Goal: Transaction & Acquisition: Purchase product/service

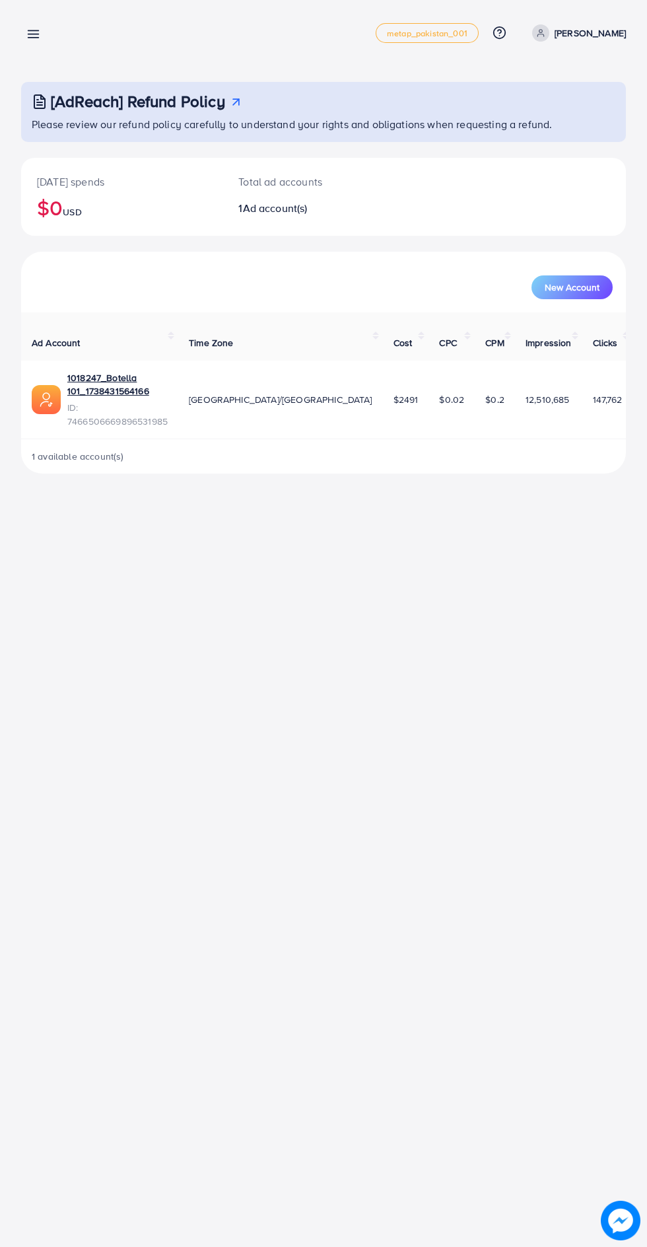
click at [29, 38] on line at bounding box center [33, 38] width 11 height 0
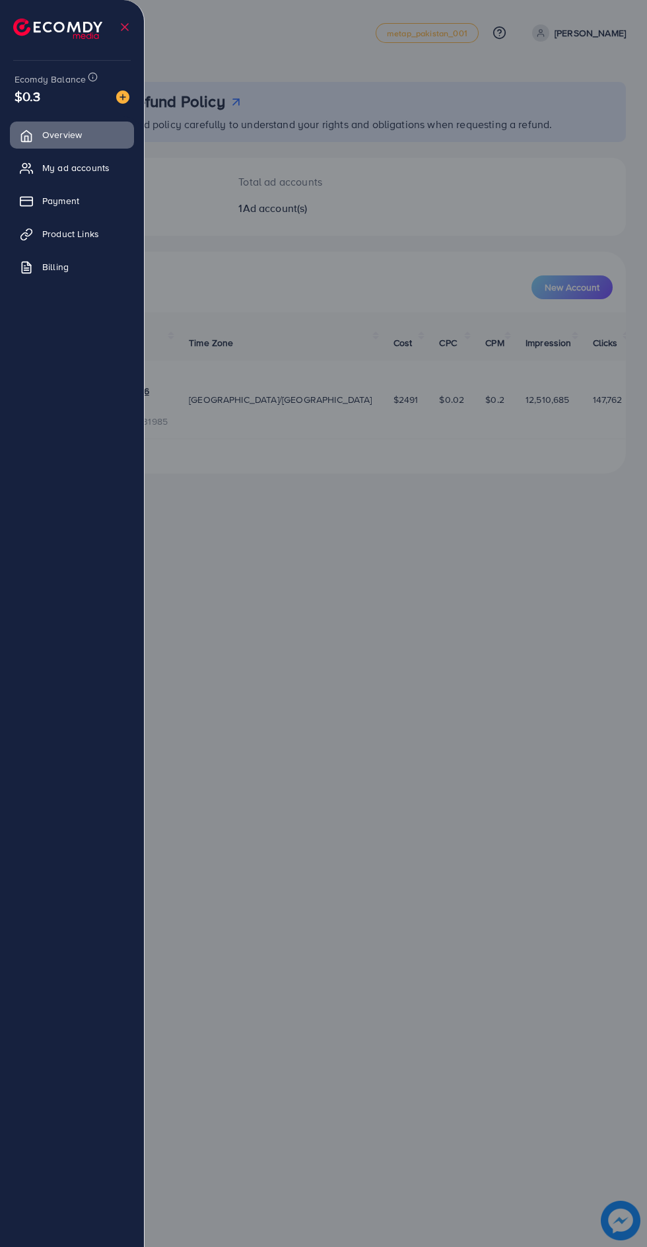
click at [79, 204] on span "Payment" at bounding box center [60, 200] width 37 height 13
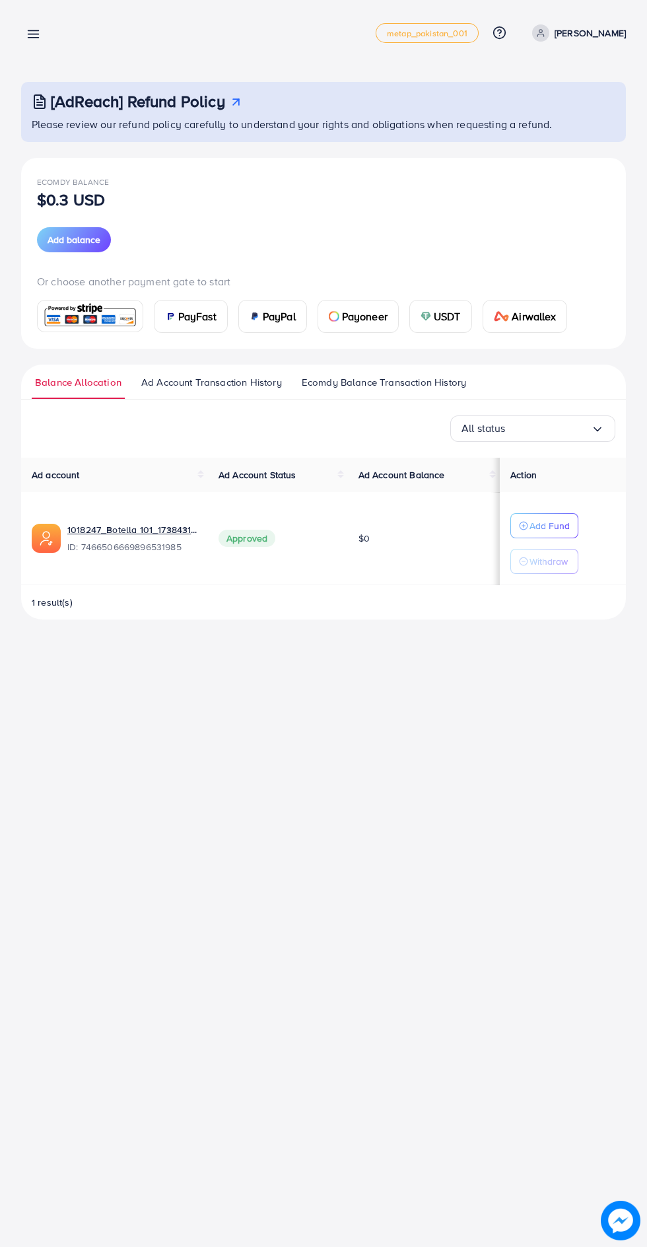
click at [461, 320] on span "USDT" at bounding box center [447, 316] width 27 height 16
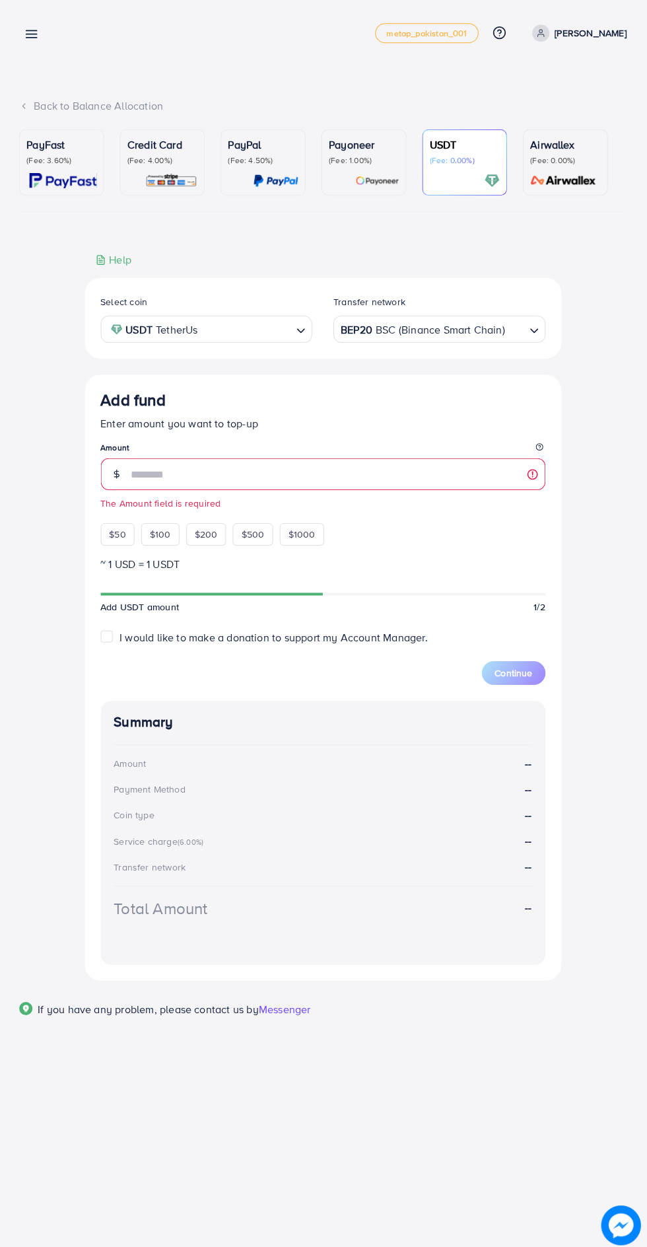
click at [164, 539] on span "$100" at bounding box center [161, 532] width 21 height 13
type input "***"
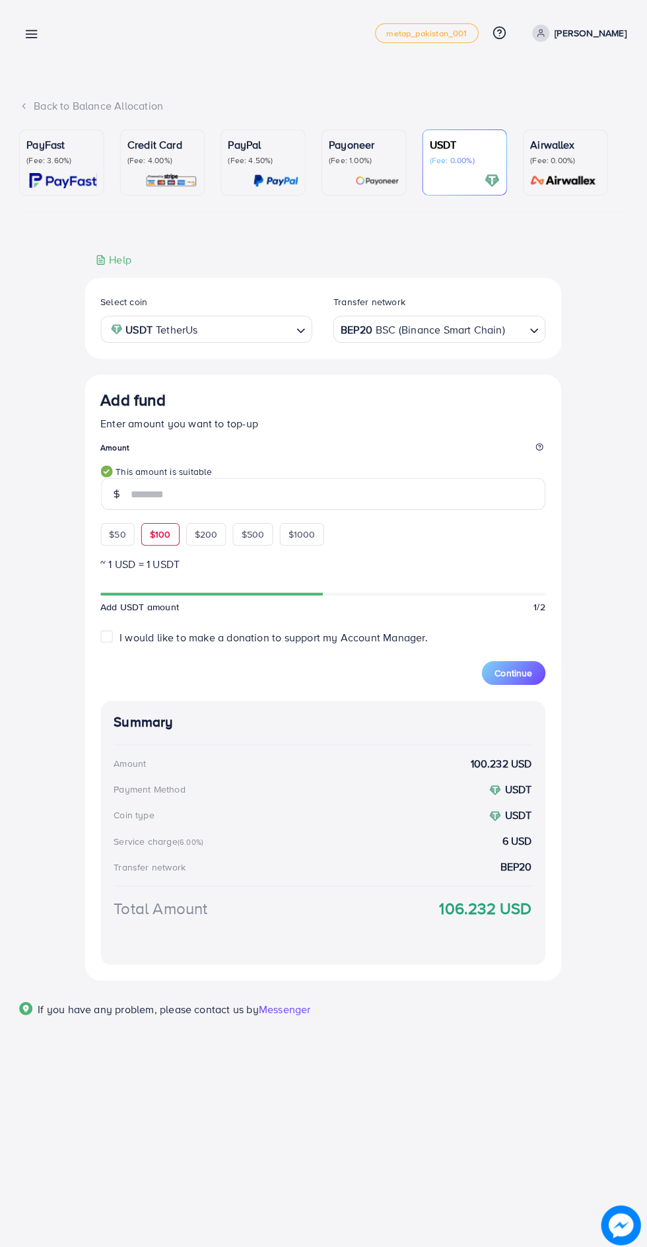
click at [535, 664] on button "Continue" at bounding box center [513, 670] width 63 height 24
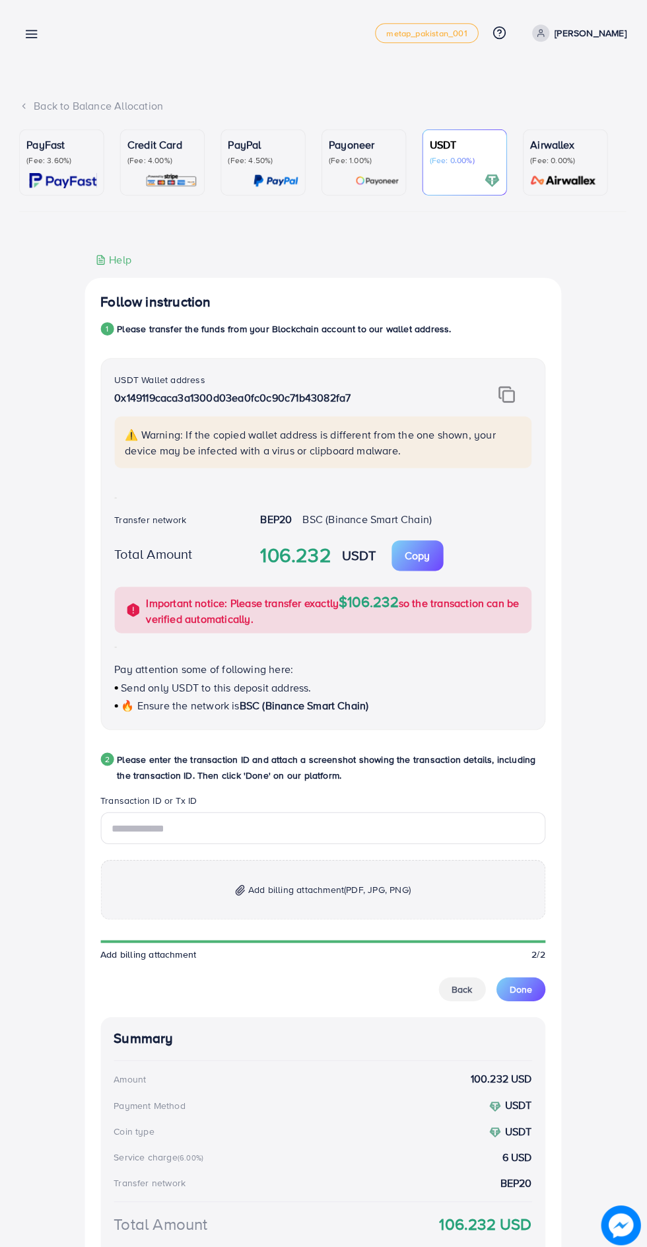
click at [504, 388] on img at bounding box center [506, 392] width 17 height 17
click at [412, 824] on input "text" at bounding box center [323, 825] width 443 height 32
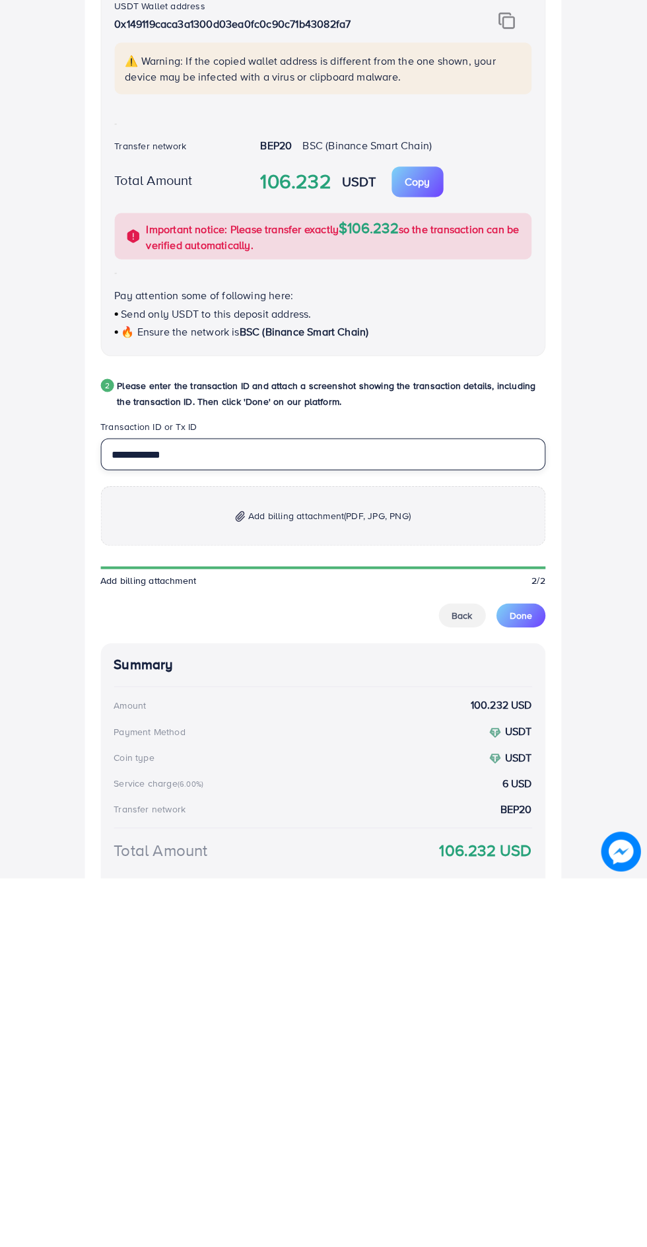
type input "**********"
click at [460, 874] on p "Add billing attachment (PDF, JPG, PNG)" at bounding box center [323, 885] width 443 height 59
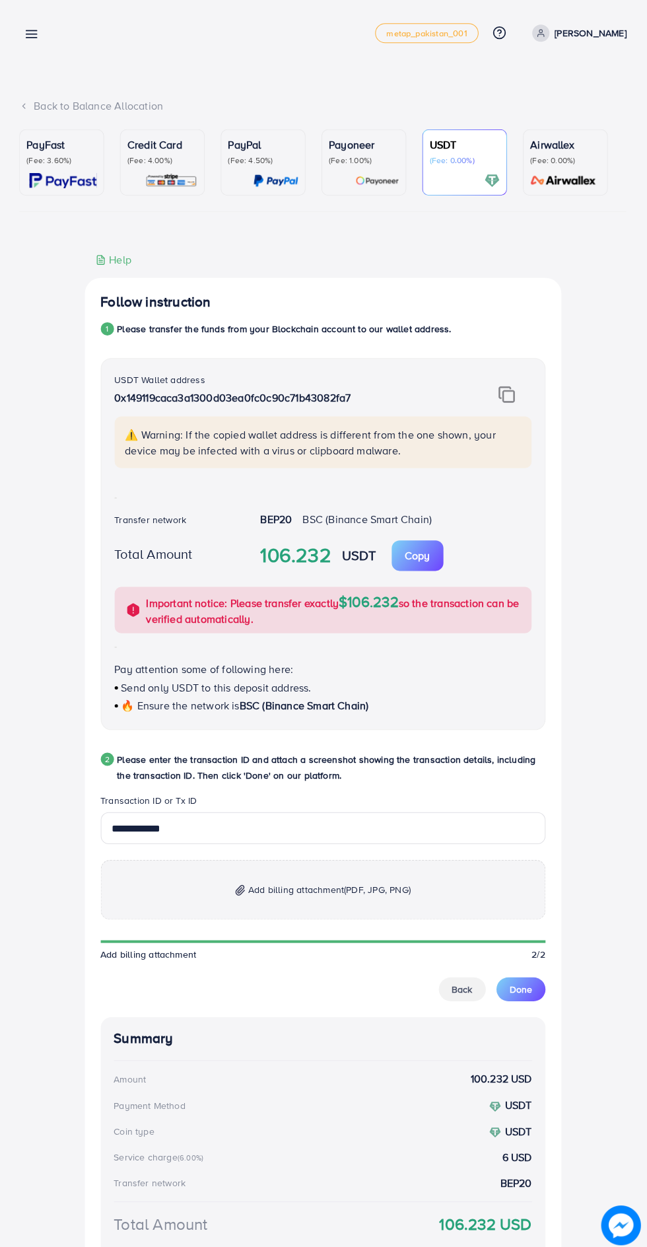
click at [411, 912] on p "Add billing attachment (PDF, JPG, PNG)" at bounding box center [323, 885] width 443 height 59
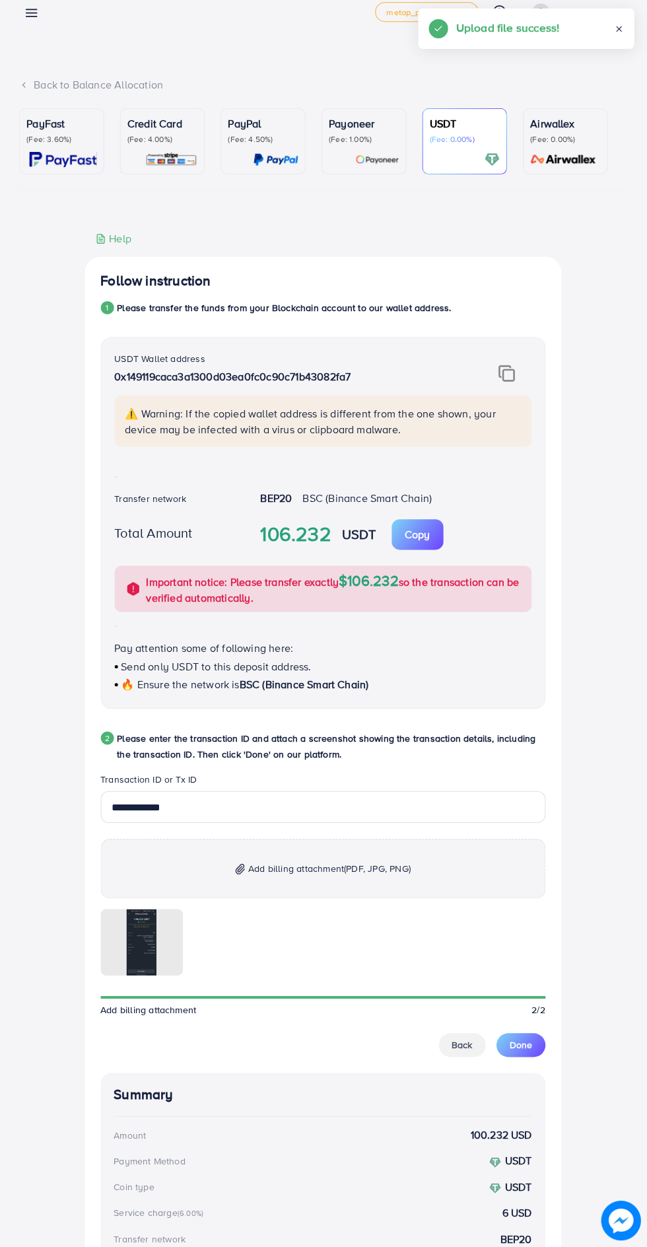
scroll to position [85, 0]
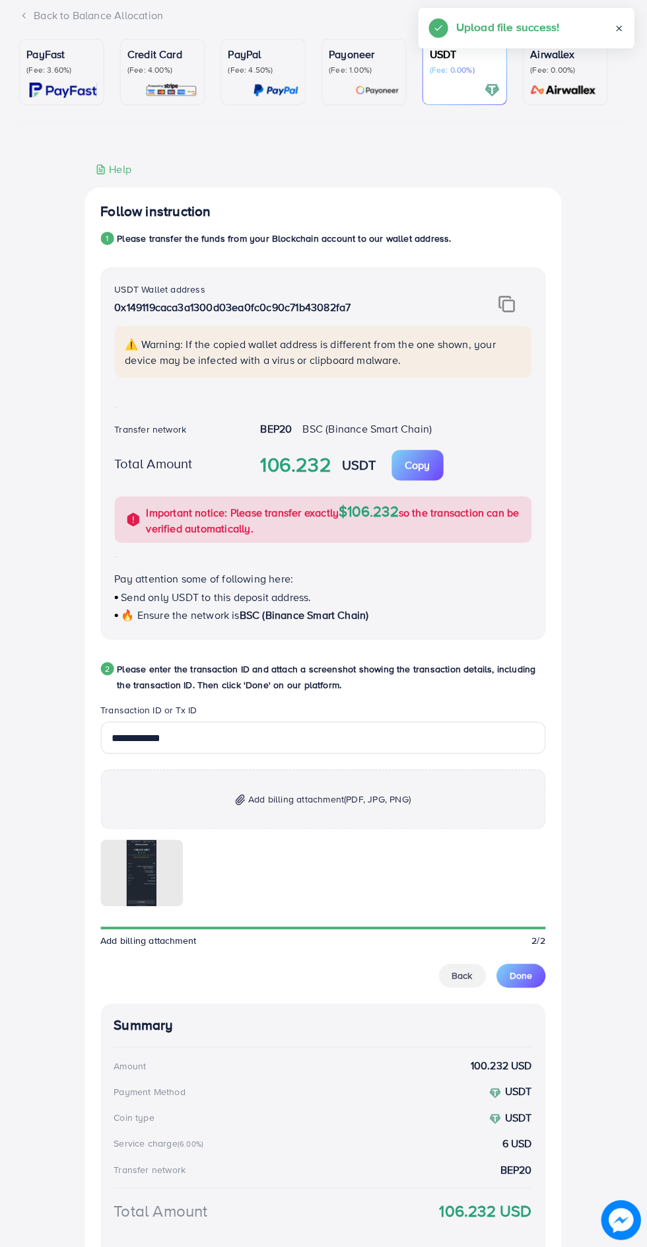
click at [545, 984] on div "Back Done" at bounding box center [323, 977] width 443 height 24
click at [527, 984] on span "Done" at bounding box center [521, 977] width 22 height 13
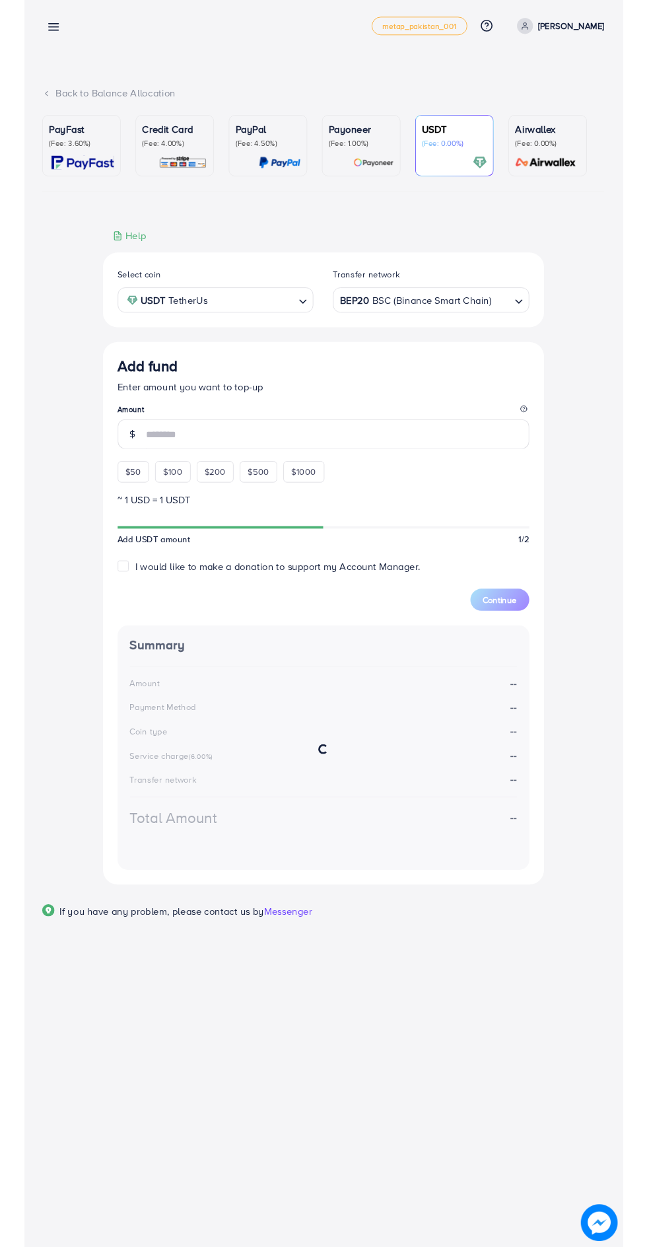
scroll to position [0, 0]
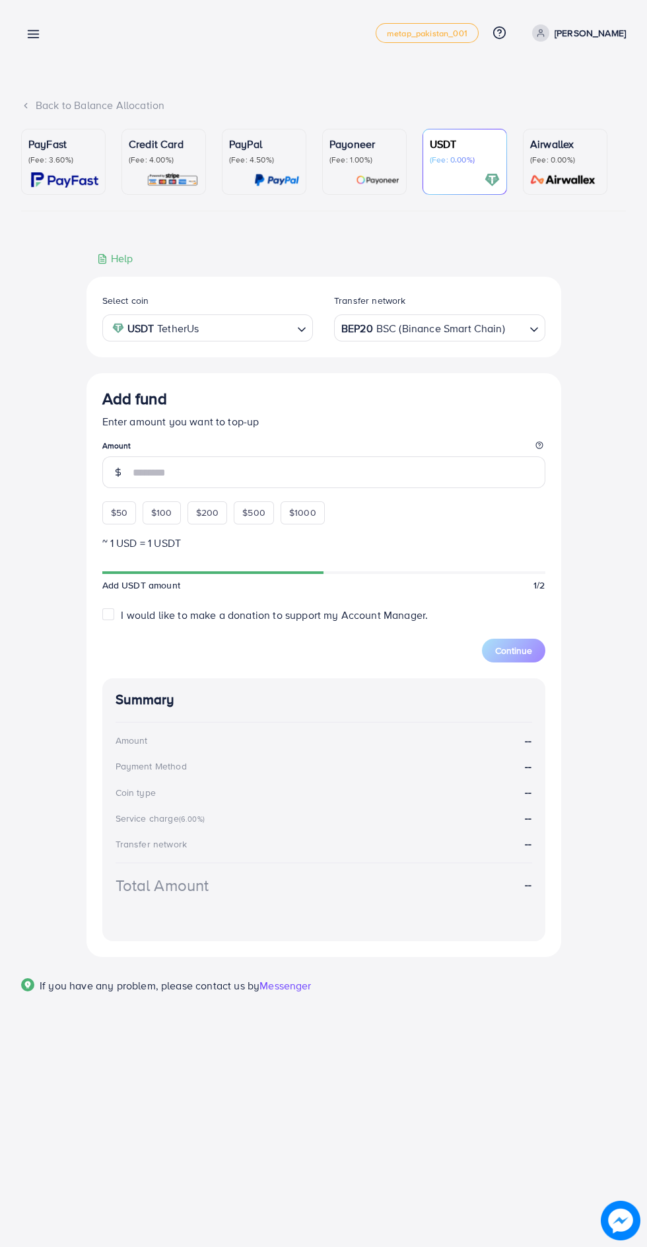
click at [33, 31] on line at bounding box center [33, 31] width 11 height 0
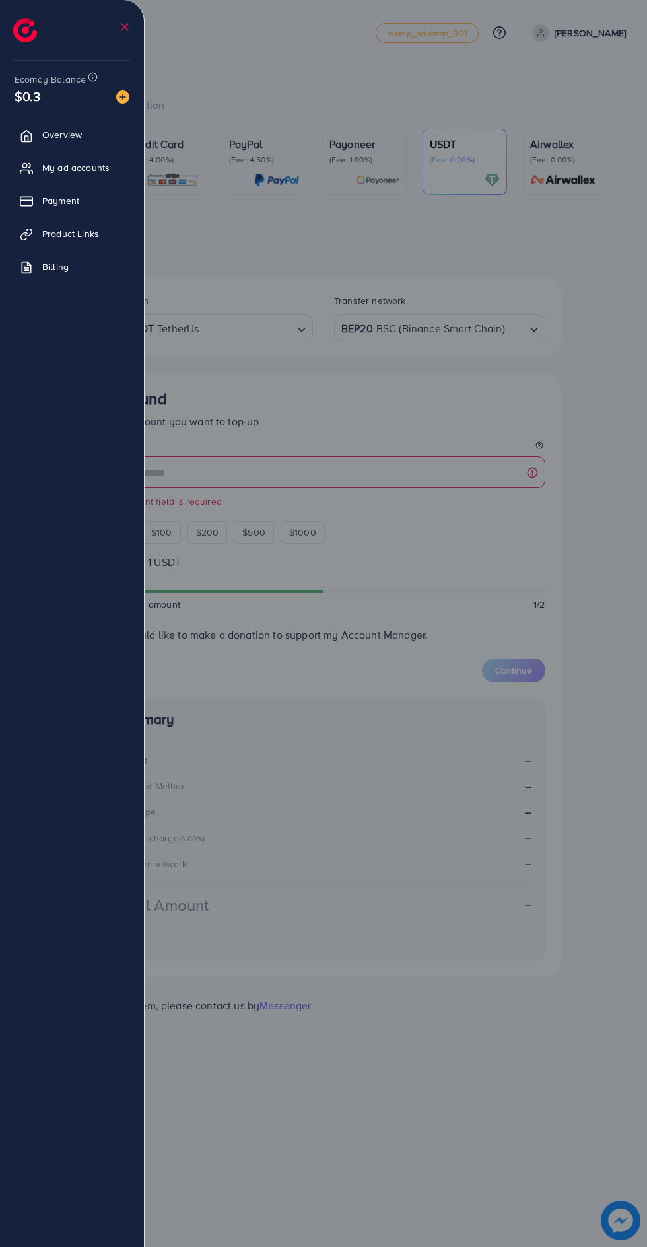
click at [134, 28] on div at bounding box center [72, 23] width 145 height 47
click at [125, 27] on line at bounding box center [124, 27] width 7 height 7
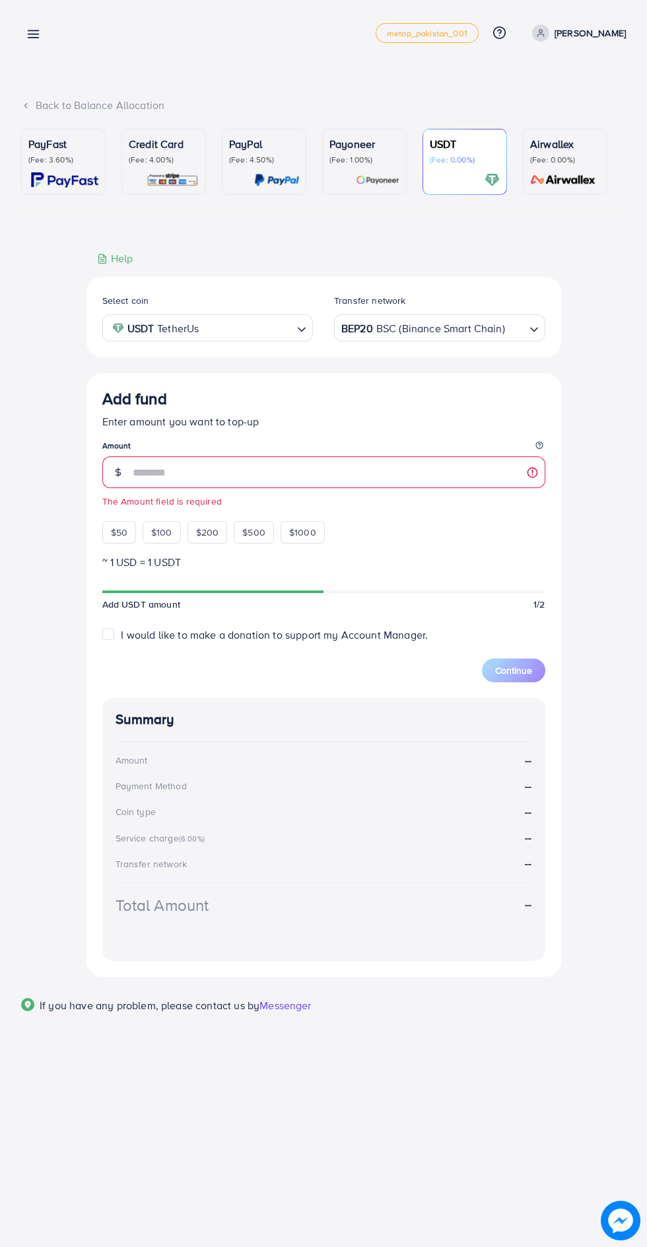
click at [161, 535] on span "$100" at bounding box center [161, 532] width 21 height 13
type input "***"
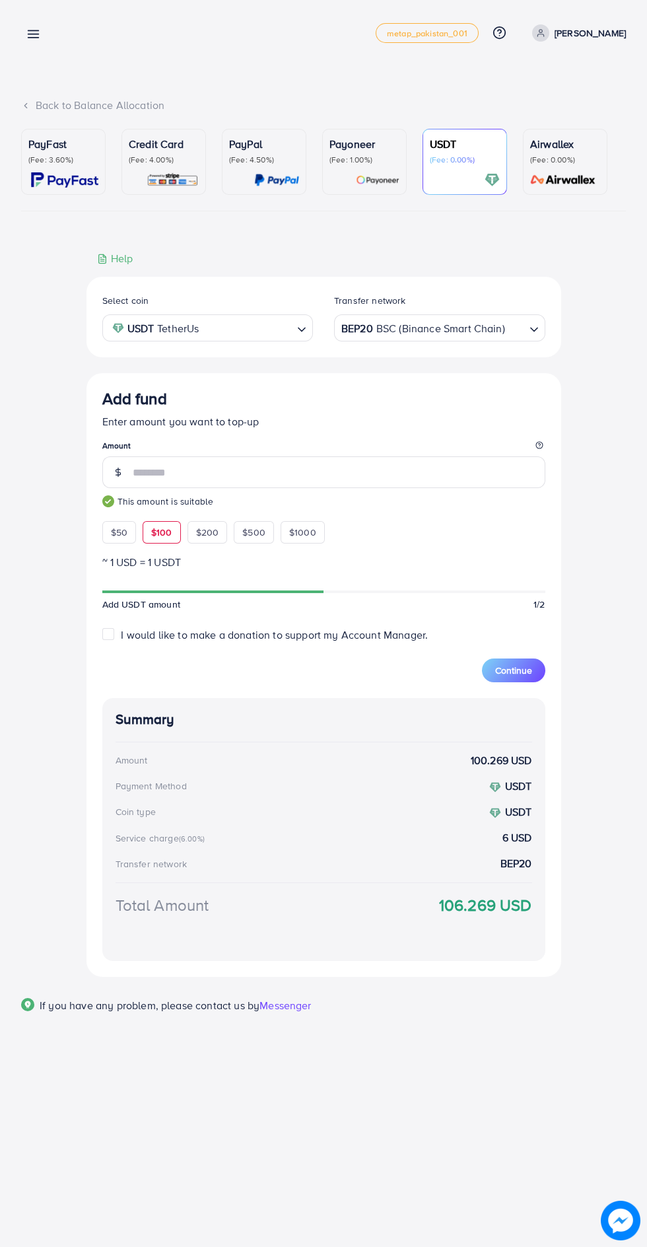
click at [33, 34] on line at bounding box center [33, 34] width 11 height 0
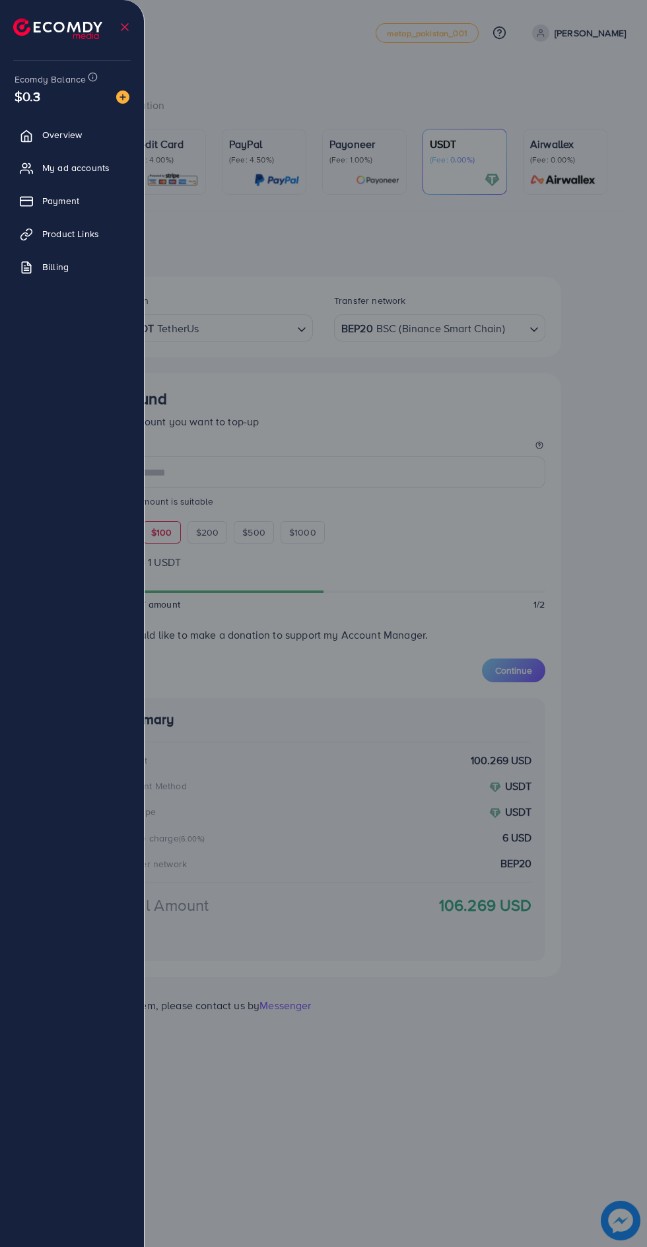
click at [615, 460] on div at bounding box center [323, 748] width 647 height 1496
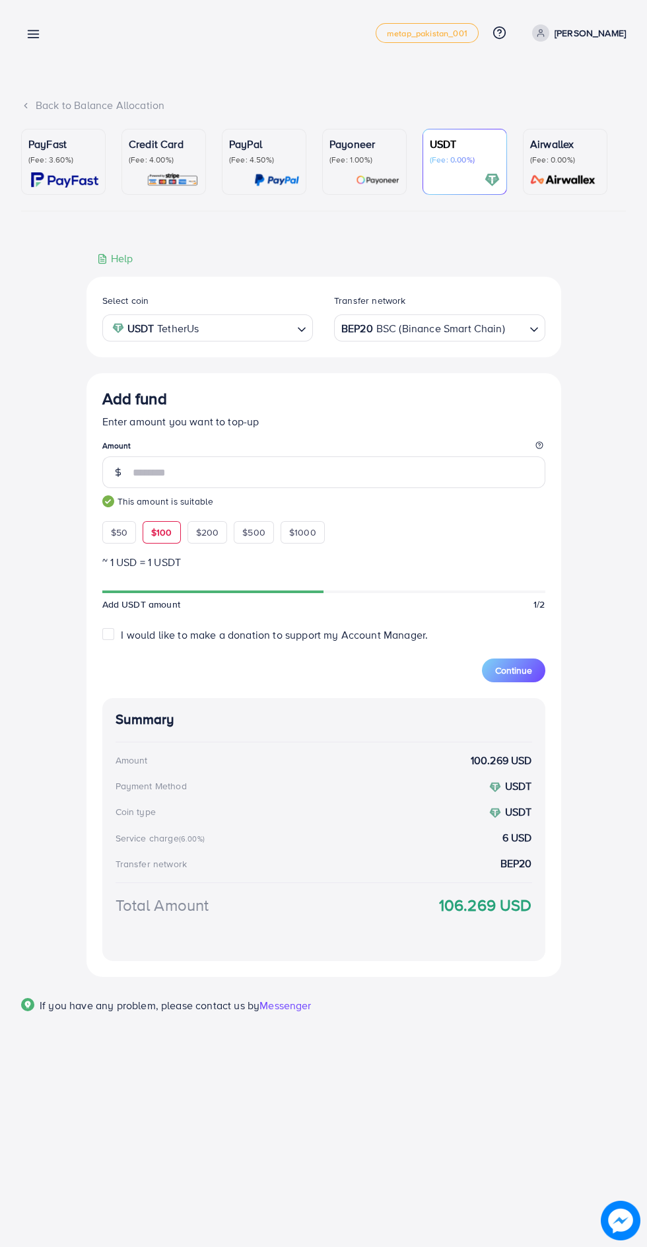
click at [514, 673] on span "Continue" at bounding box center [513, 670] width 37 height 13
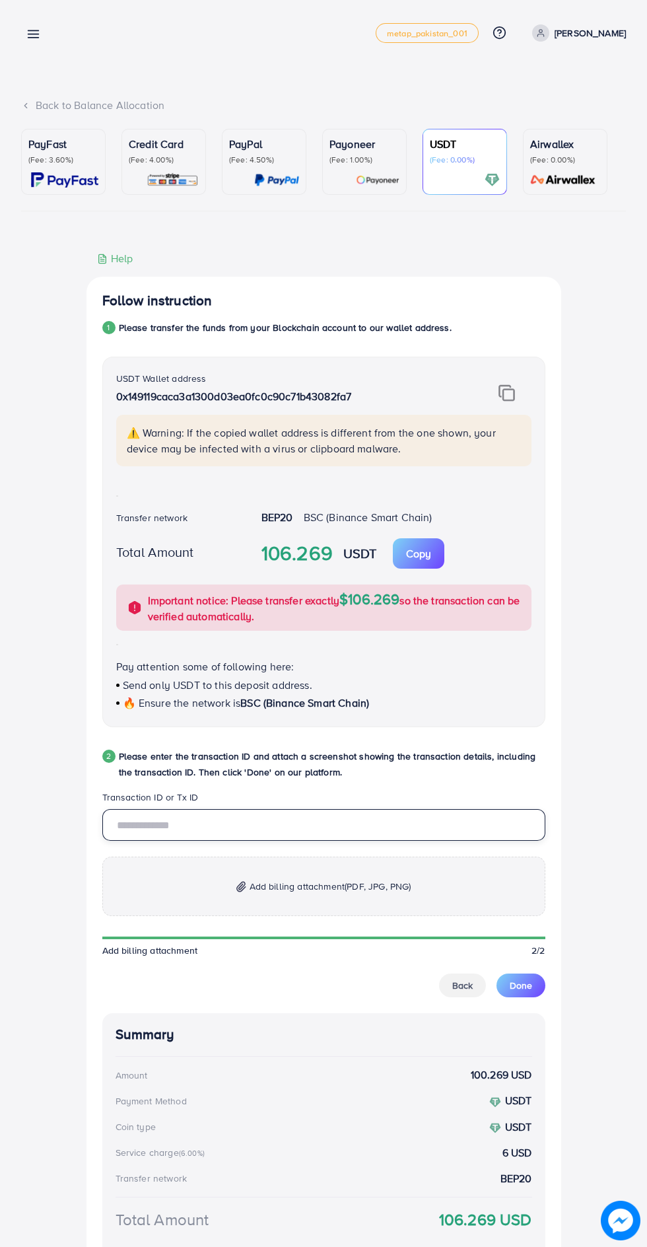
click at [415, 827] on input "text" at bounding box center [323, 825] width 443 height 32
type input "**********"
click at [450, 893] on p "Add billing attachment (PDF, JPG, PNG)" at bounding box center [323, 885] width 443 height 59
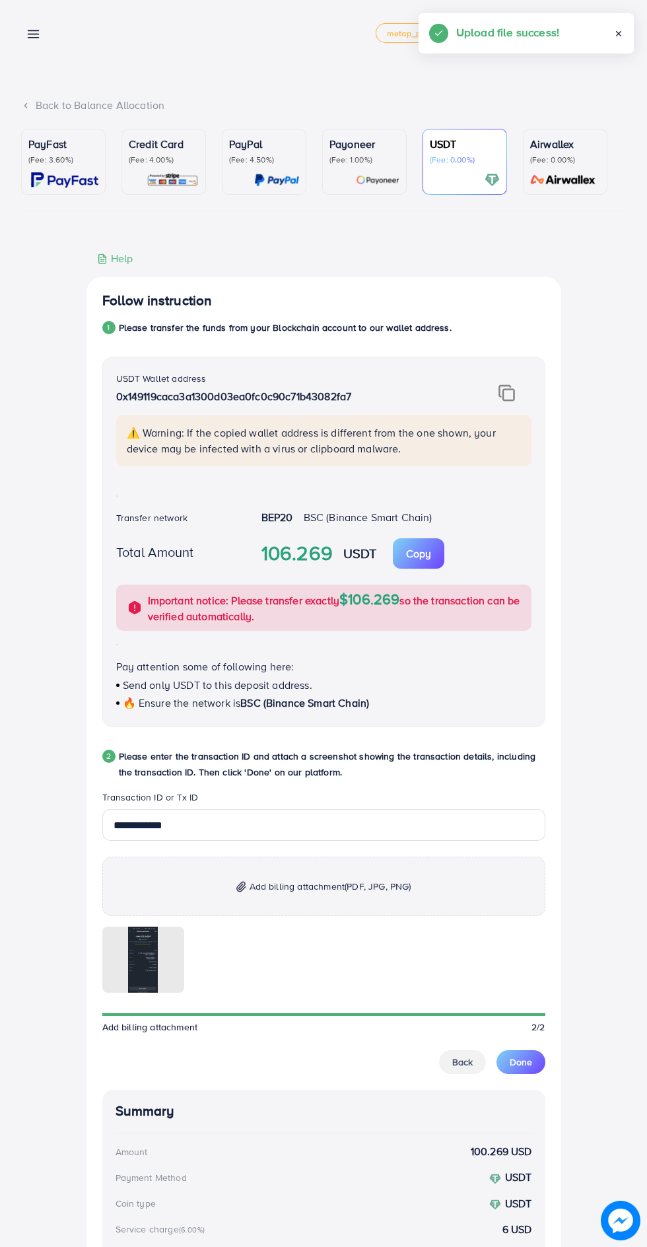
click at [538, 1060] on button "Done" at bounding box center [521, 1062] width 49 height 24
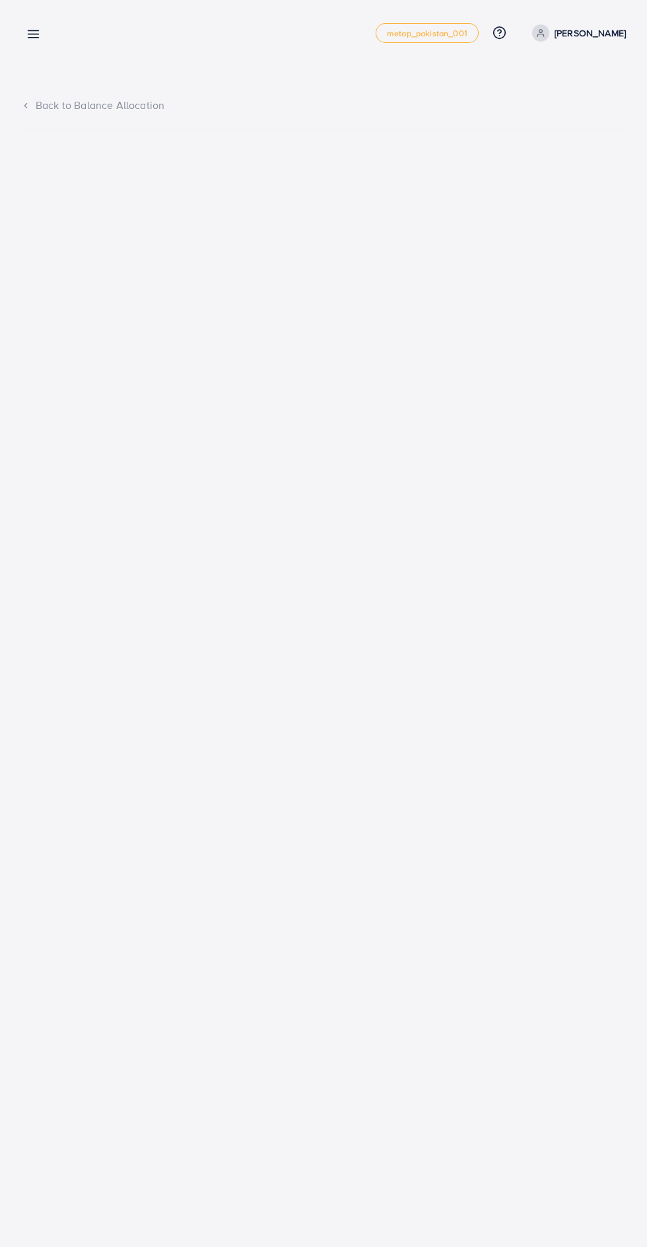
click at [33, 34] on line at bounding box center [33, 34] width 11 height 0
click at [35, 36] on icon at bounding box center [33, 34] width 14 height 14
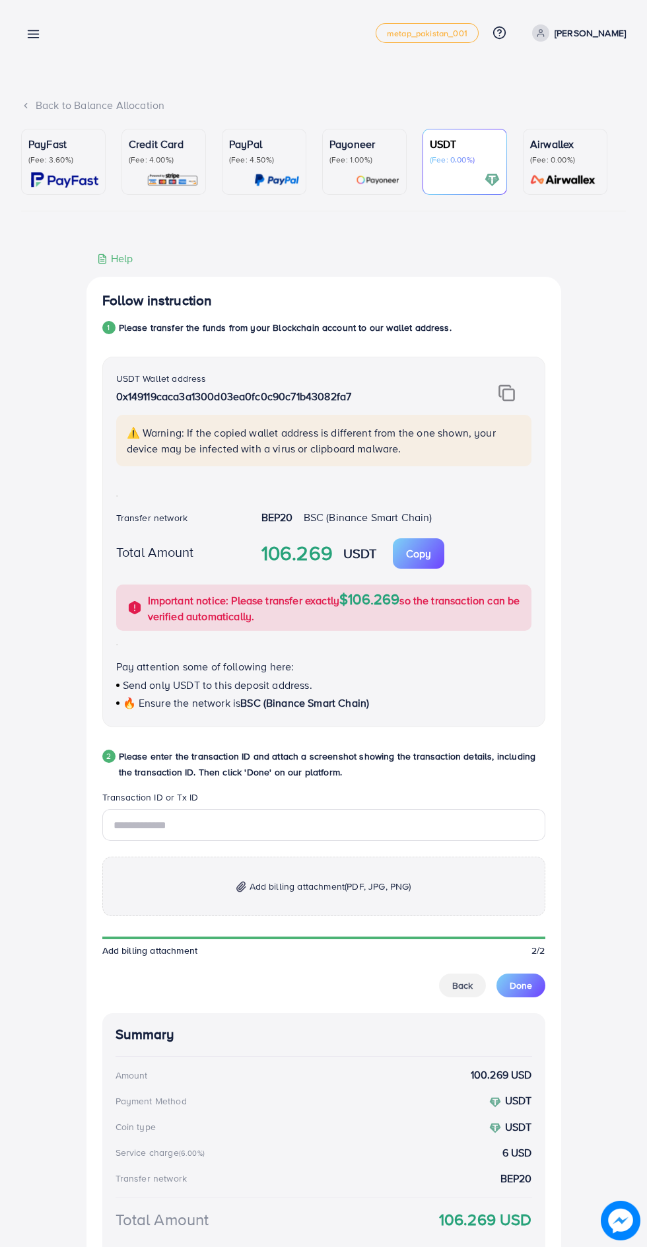
click at [37, 34] on line at bounding box center [33, 34] width 11 height 0
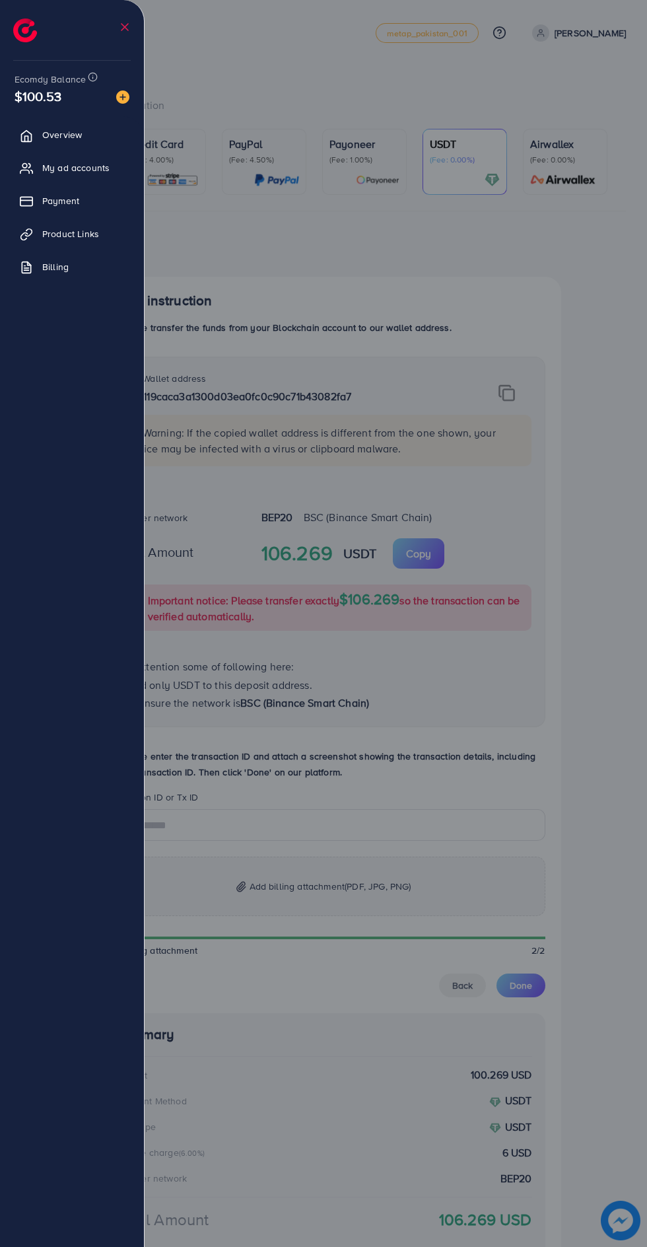
click at [54, 205] on span "Payment" at bounding box center [60, 200] width 37 height 13
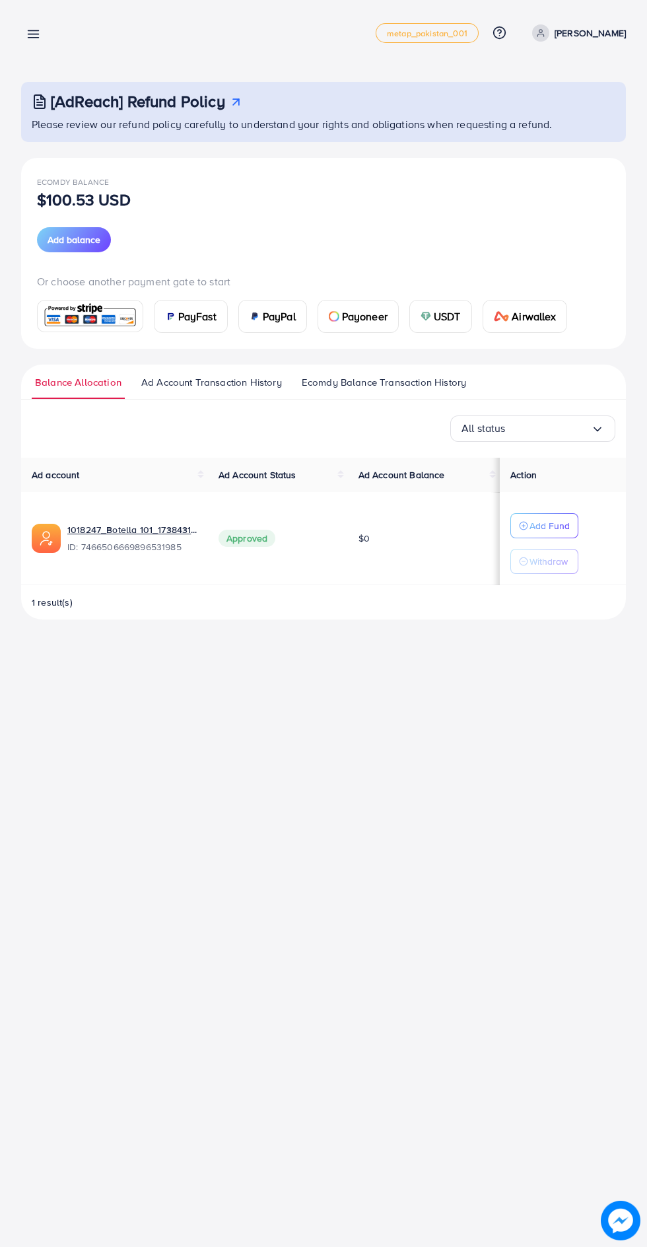
click at [556, 518] on p "Add Fund" at bounding box center [550, 526] width 40 height 16
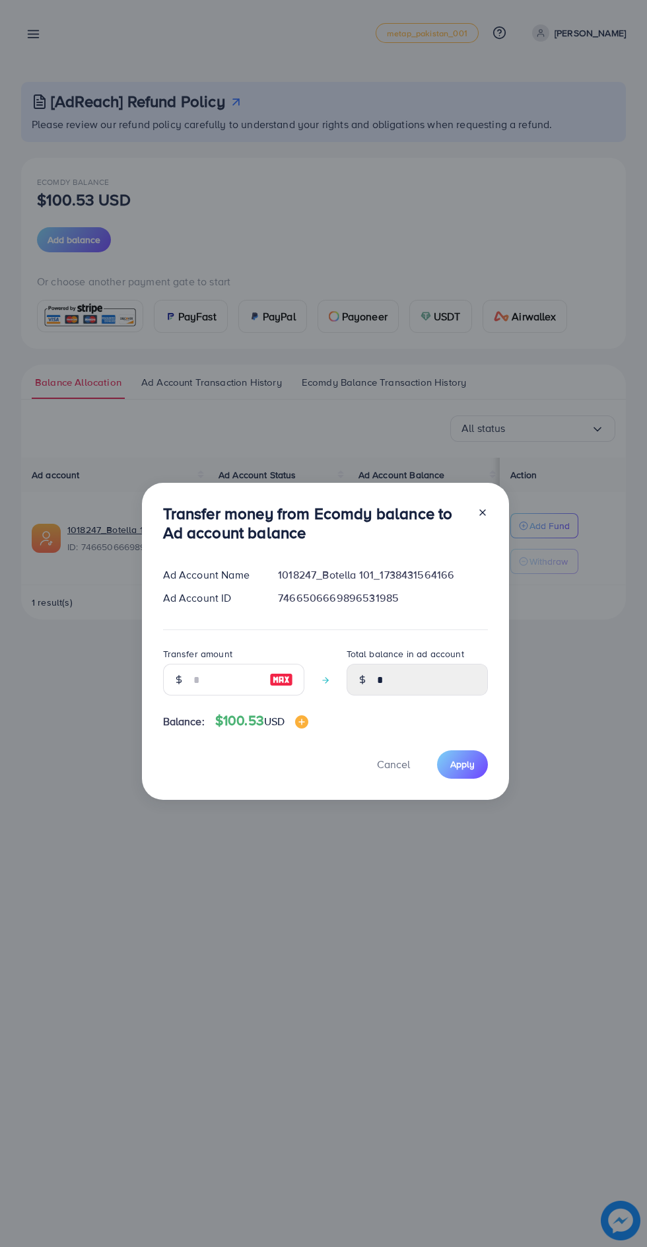
click at [289, 675] on img at bounding box center [281, 679] width 24 height 16
type input "***"
type input "******"
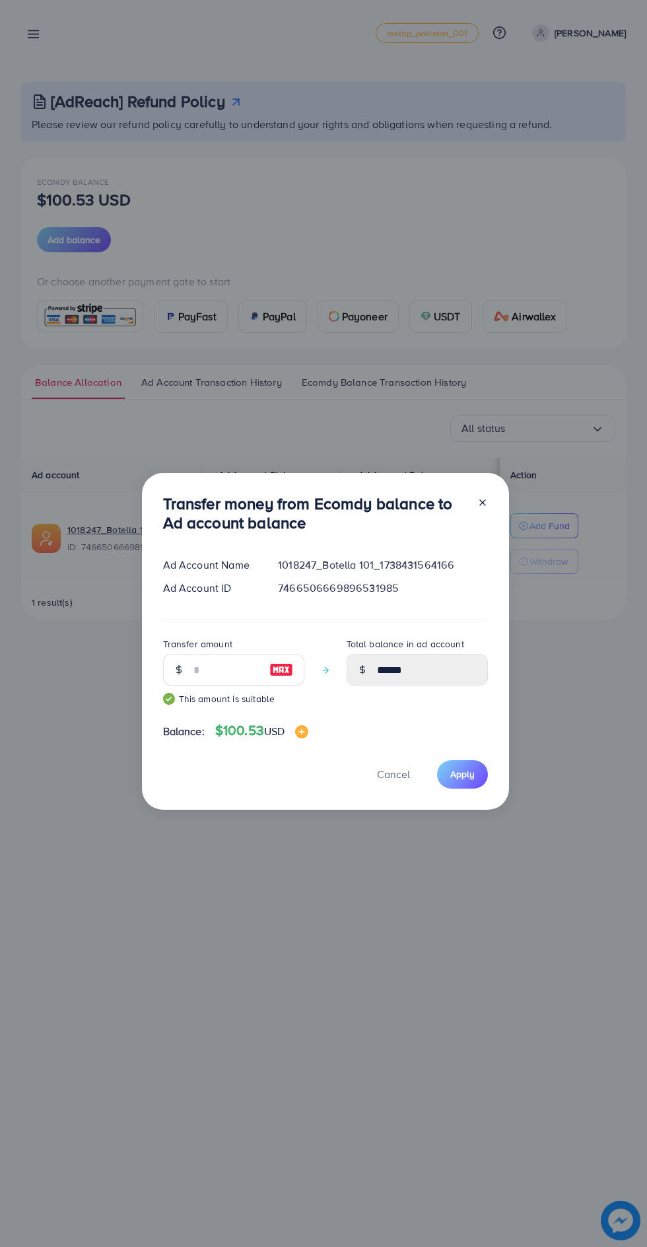
click at [464, 774] on span "Apply" at bounding box center [462, 773] width 24 height 13
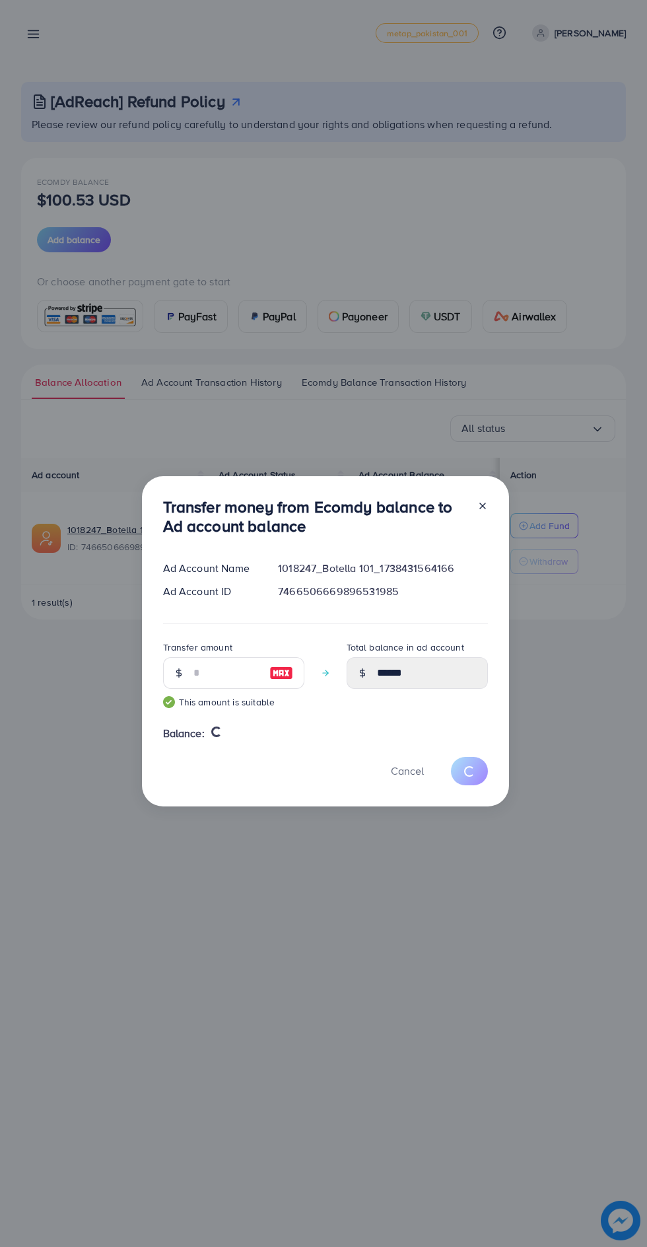
type input "*"
